Goal: Task Accomplishment & Management: Manage account settings

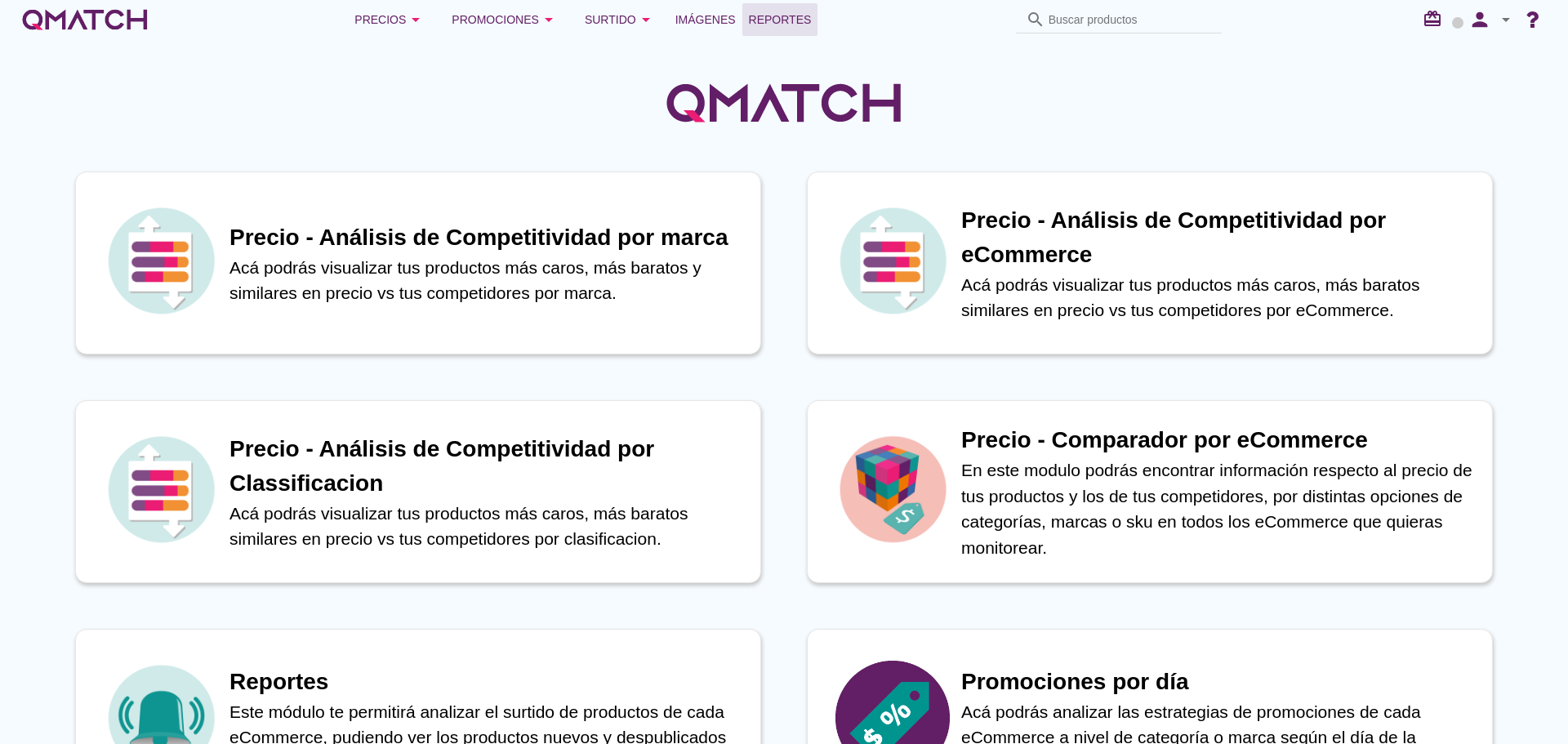
click at [780, 19] on span "Reportes" at bounding box center [780, 20] width 63 height 20
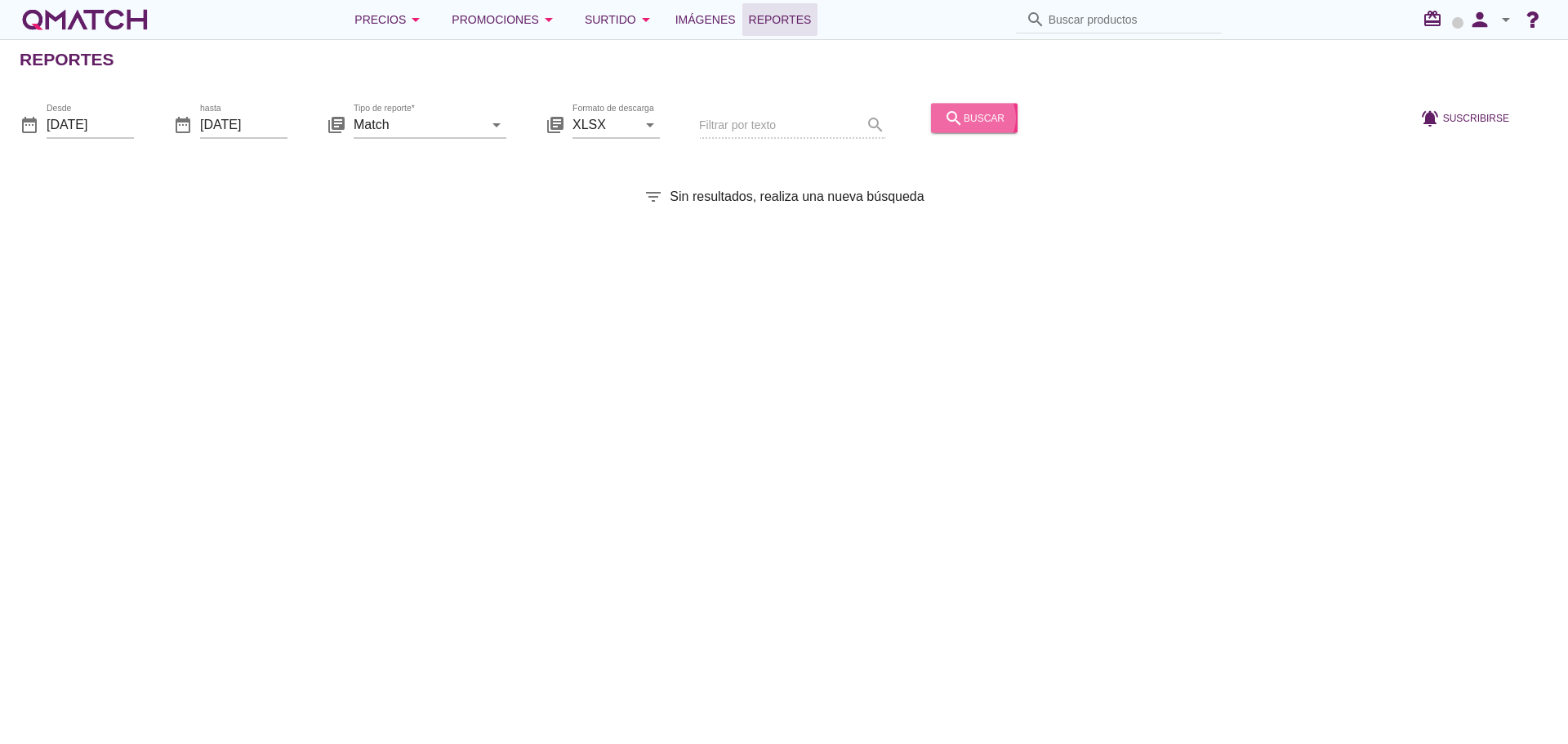
click at [953, 129] on button "search buscar" at bounding box center [974, 118] width 87 height 30
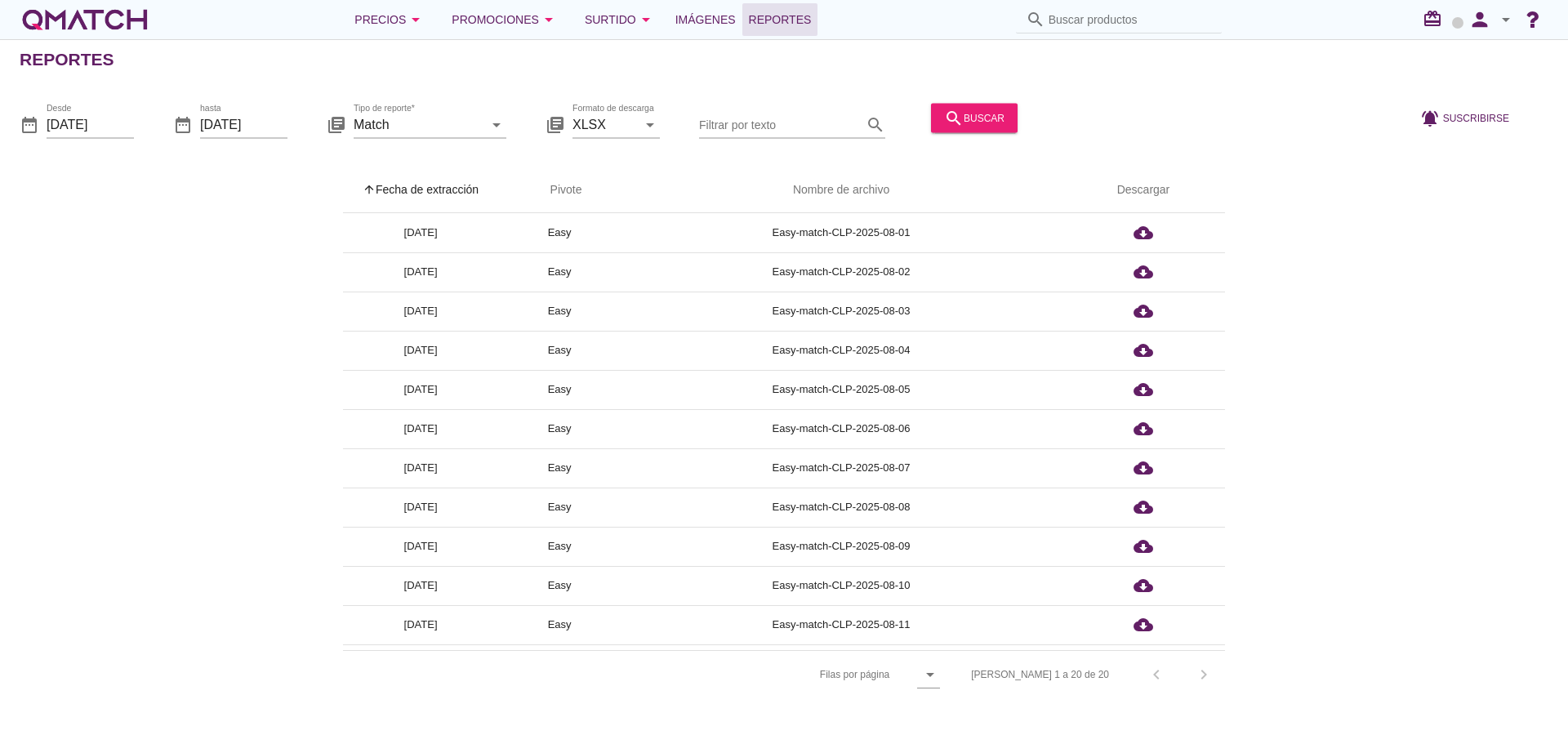
click at [443, 180] on th "arrow_upward Fecha de extracción" at bounding box center [420, 190] width 155 height 46
click at [394, 19] on div "Precios arrow_drop_down" at bounding box center [389, 20] width 71 height 20
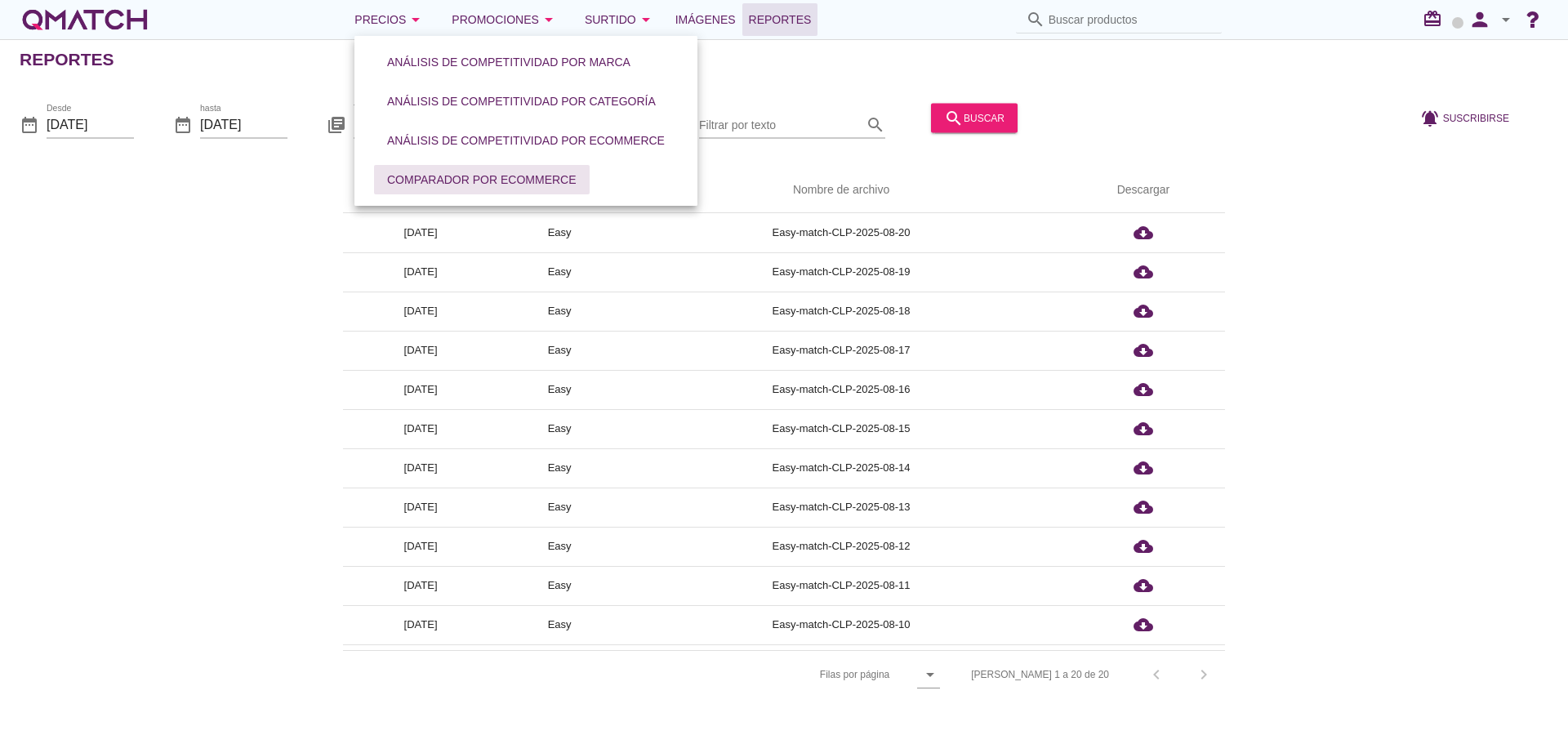
click at [493, 179] on div "Comparador por eCommerce" at bounding box center [482, 179] width 189 height 17
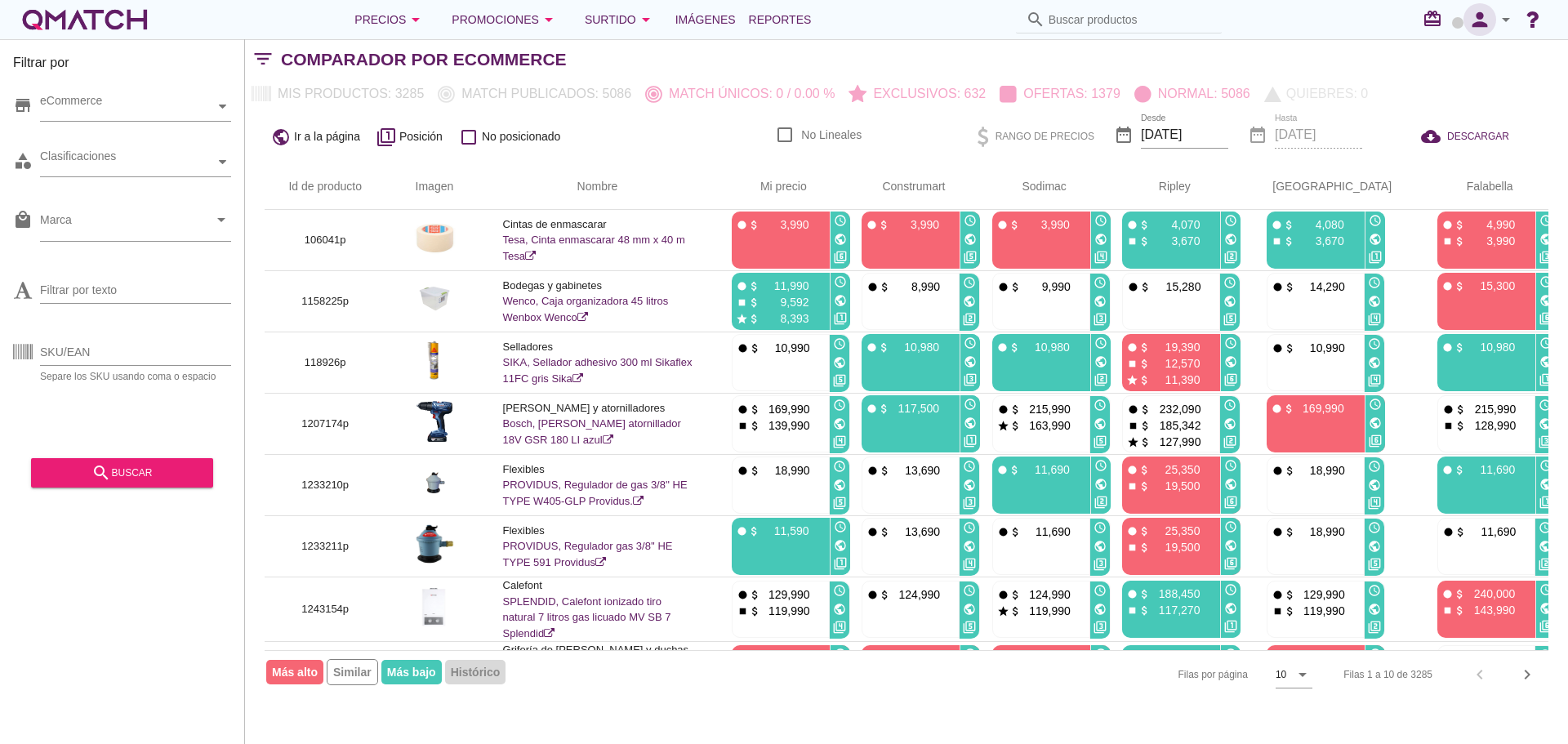
click at [1485, 14] on icon "person" at bounding box center [1479, 19] width 33 height 23
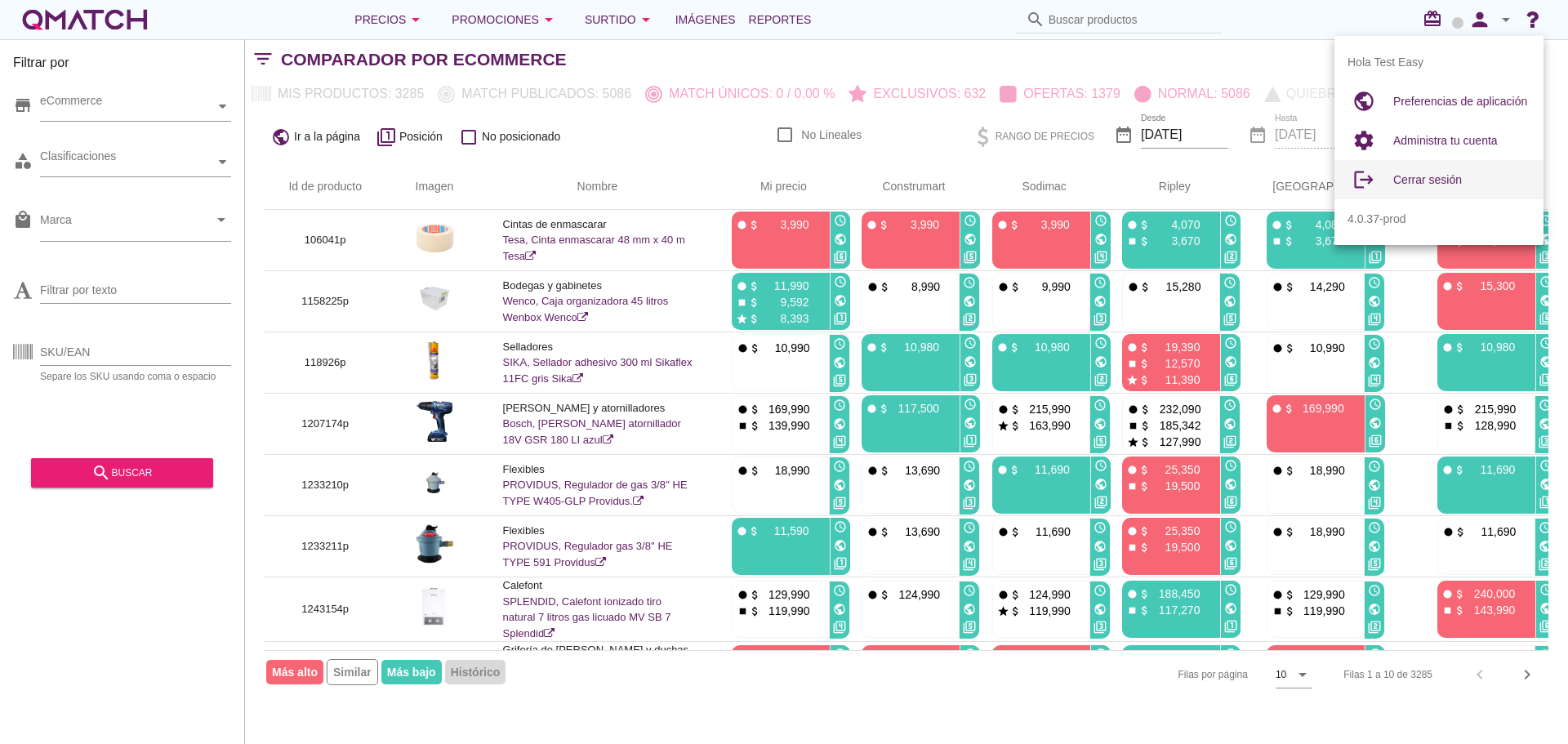
click at [1416, 177] on span "Cerrar sesión" at bounding box center [1427, 179] width 69 height 13
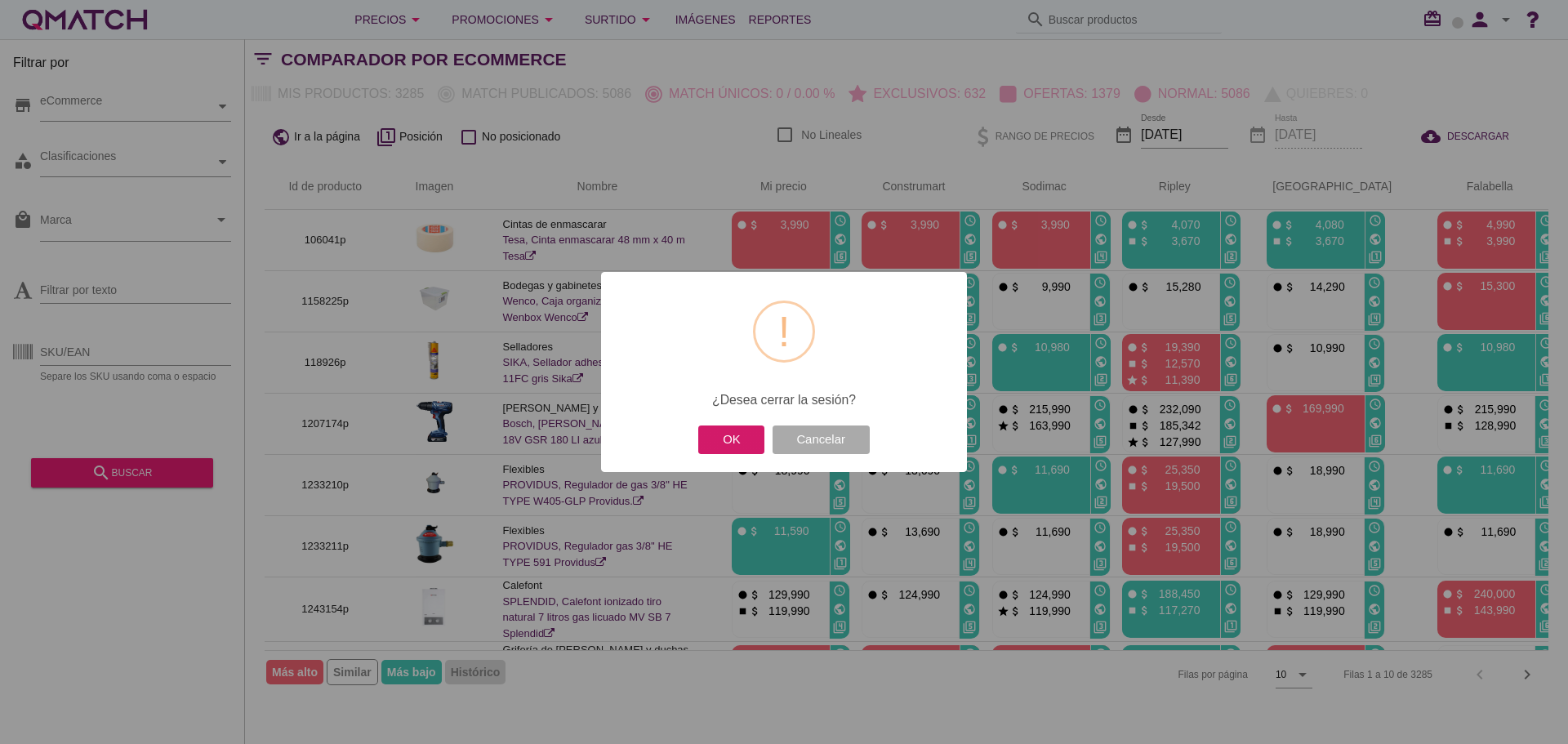
click at [750, 443] on button "OK" at bounding box center [731, 439] width 66 height 29
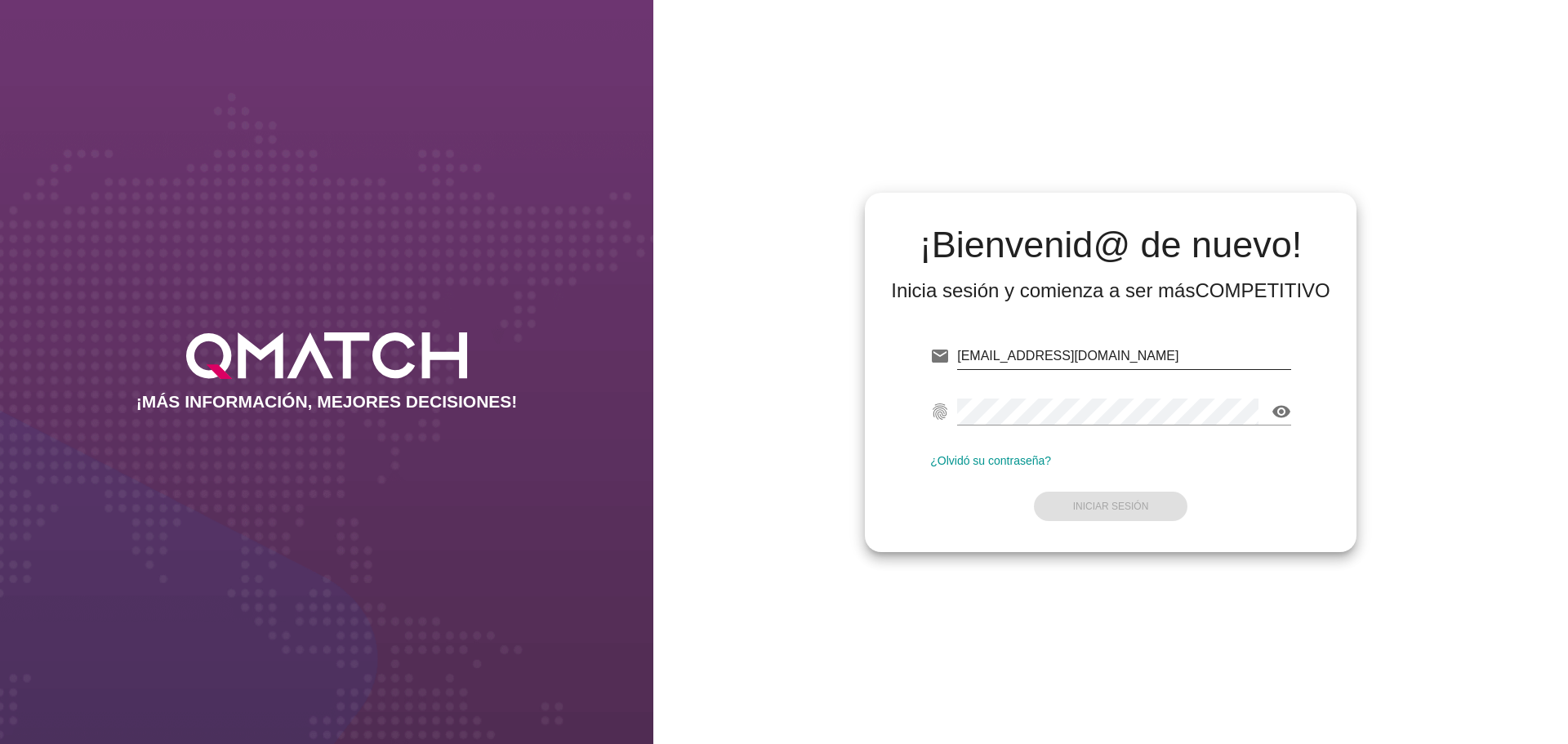
click at [1115, 362] on input "[EMAIL_ADDRESS][DOMAIN_NAME]" at bounding box center [1123, 356] width 334 height 26
type input "[EMAIL_ADDRESS][DOMAIN_NAME]"
click at [1125, 513] on button "Iniciar Sesión" at bounding box center [1110, 507] width 154 height 30
